Goal: Information Seeking & Learning: Learn about a topic

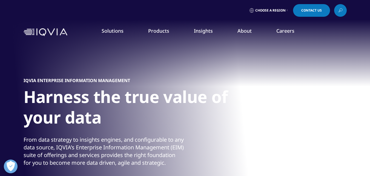
click at [147, 69] on link "Information Management" at bounding box center [143, 69] width 85 height 6
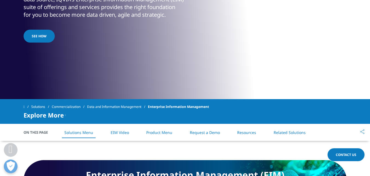
scroll to position [151, 0]
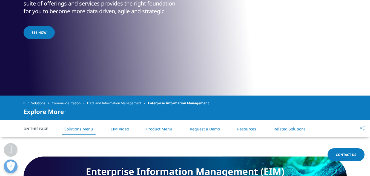
click at [42, 35] on span "See how" at bounding box center [39, 32] width 15 height 5
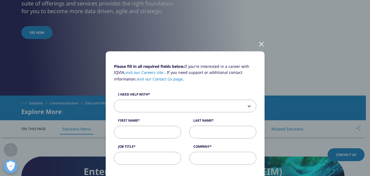
click at [260, 45] on div at bounding box center [262, 43] width 6 height 15
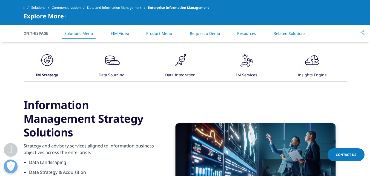
scroll to position [285, 0]
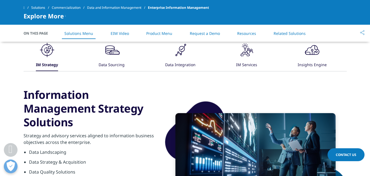
click at [106, 59] on div "Data Sourcing" at bounding box center [112, 65] width 26 height 12
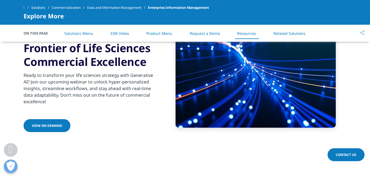
scroll to position [1250, 0]
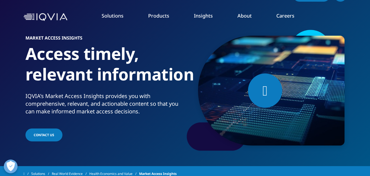
scroll to position [4, 0]
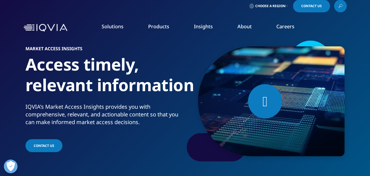
click at [317, 6] on span "Contact Us" at bounding box center [312, 5] width 21 height 3
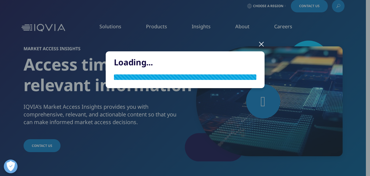
click at [317, 6] on div "Loading..." at bounding box center [185, 74] width 323 height 148
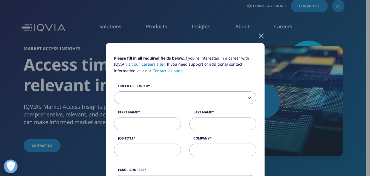
scroll to position [0, 0]
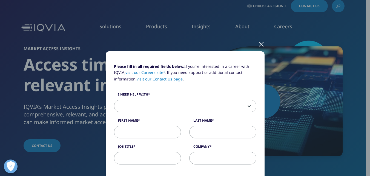
click at [259, 42] on div at bounding box center [262, 43] width 6 height 15
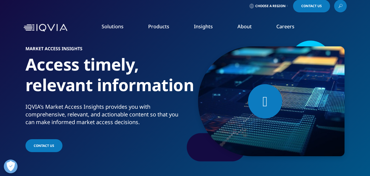
click at [146, 64] on link "Information Management" at bounding box center [143, 64] width 85 height 6
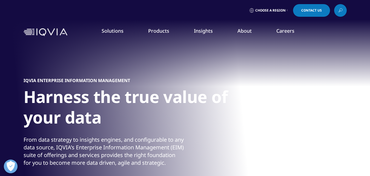
click at [154, 67] on link "Information Management" at bounding box center [143, 69] width 85 height 6
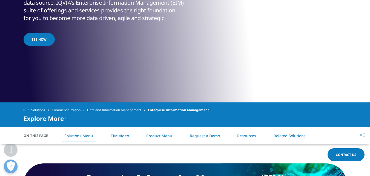
scroll to position [148, 0]
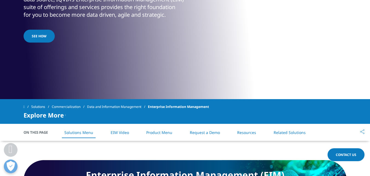
click at [45, 41] on link "See how" at bounding box center [39, 36] width 31 height 13
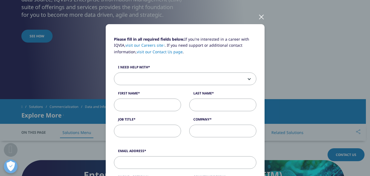
scroll to position [15, 0]
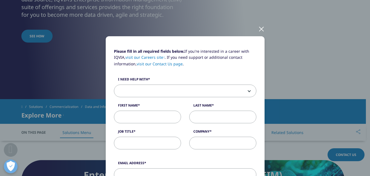
click at [259, 29] on div at bounding box center [262, 28] width 6 height 15
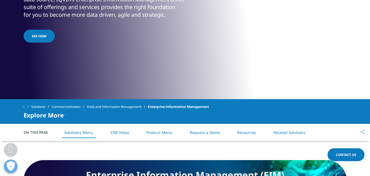
drag, startPoint x: 370, startPoint y: 30, endPoint x: 371, endPoint y: 24, distance: 5.8
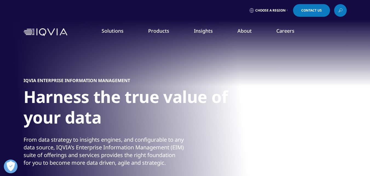
click at [277, 11] on span "Choose a Region" at bounding box center [271, 10] width 30 height 4
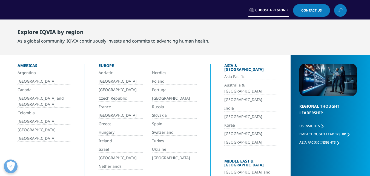
click at [34, 100] on link "[GEOGRAPHIC_DATA] and [GEOGRAPHIC_DATA]" at bounding box center [44, 101] width 53 height 12
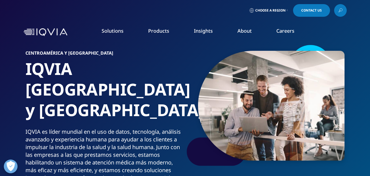
drag, startPoint x: 371, startPoint y: 16, endPoint x: 374, endPoint y: -24, distance: 40.2
drag, startPoint x: 129, startPoint y: 133, endPoint x: 123, endPoint y: 134, distance: 5.8
click at [123, 134] on link "Pharmaceutical Manufacturers" at bounding box center [142, 132] width 86 height 6
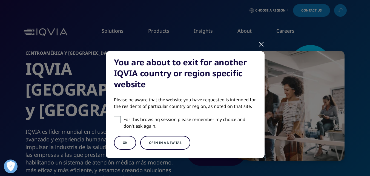
click at [169, 143] on button "Open in a new tab" at bounding box center [165, 143] width 50 height 14
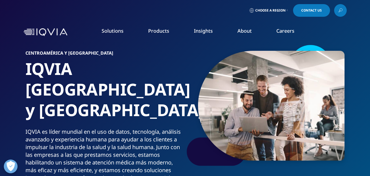
click at [27, 33] on img at bounding box center [46, 32] width 44 height 8
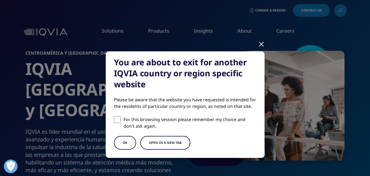
click at [126, 139] on button "OK" at bounding box center [125, 143] width 22 height 14
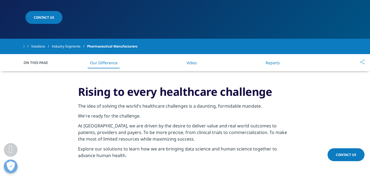
scroll to position [190, 0]
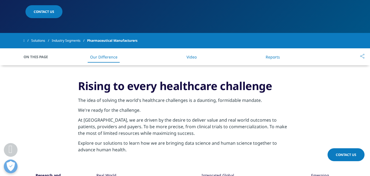
drag, startPoint x: 372, startPoint y: 20, endPoint x: 371, endPoint y: 47, distance: 26.9
click at [277, 57] on link "Reports" at bounding box center [273, 56] width 14 height 5
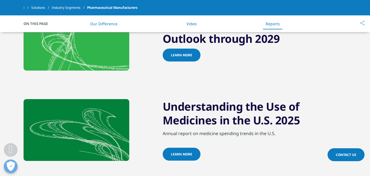
scroll to position [126, 0]
